Goal: Information Seeking & Learning: Learn about a topic

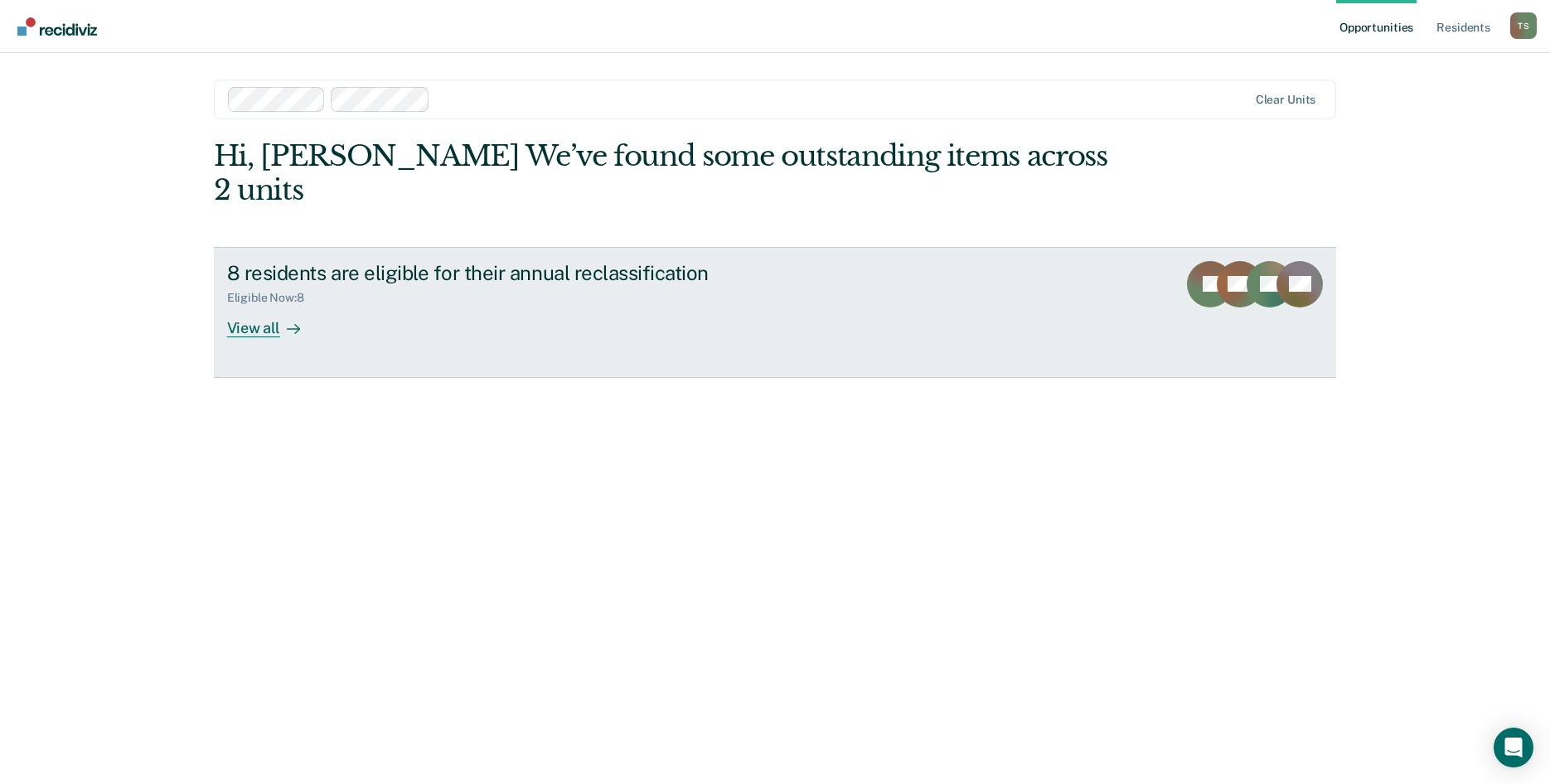
click at [263, 305] on div "View all" at bounding box center [274, 321] width 93 height 32
